Goal: Task Accomplishment & Management: Manage account settings

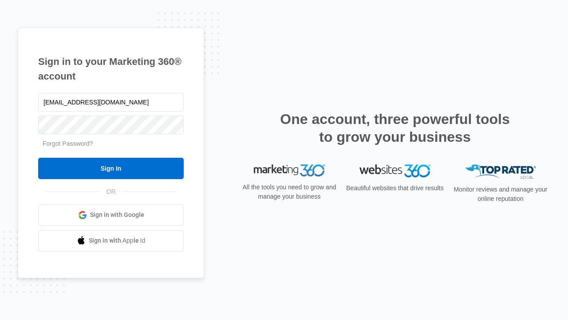
type input "dankie614@gmail.com"
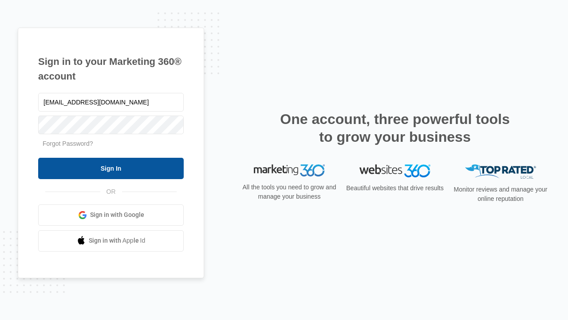
click at [111, 168] on input "Sign In" at bounding box center [111, 168] width 146 height 21
